Goal: Go to known website: Access a specific website the user already knows

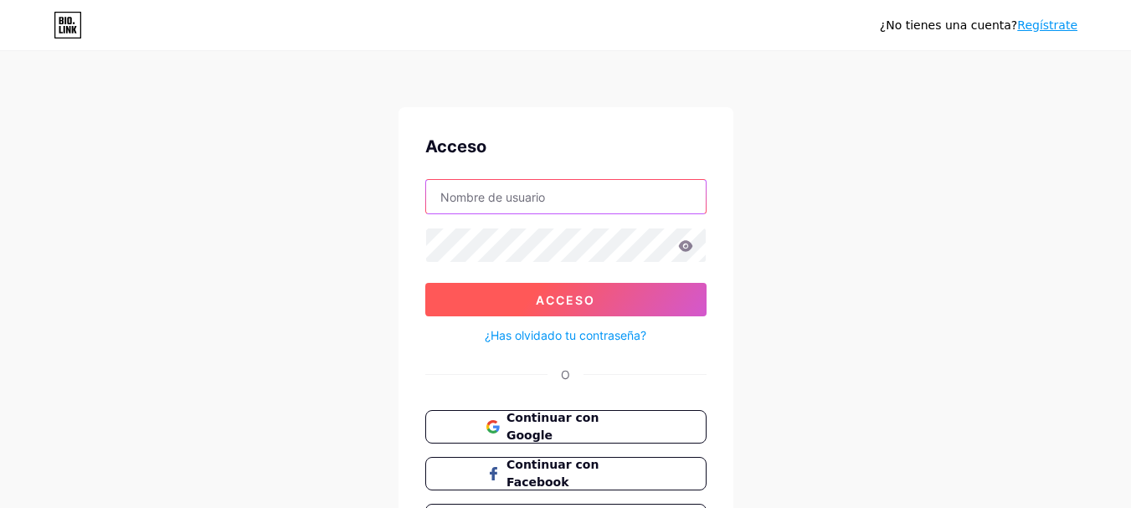
type input "thecora"
click at [535, 307] on button "Acceso" at bounding box center [565, 299] width 281 height 33
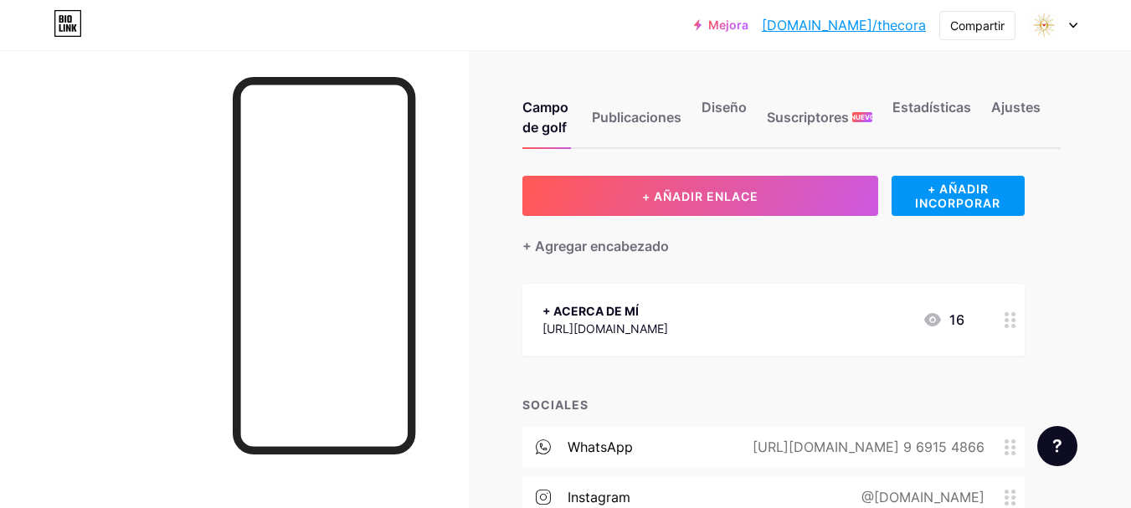
click at [895, 28] on font "[DOMAIN_NAME]/thecora" at bounding box center [844, 25] width 164 height 17
